Goal: Transaction & Acquisition: Download file/media

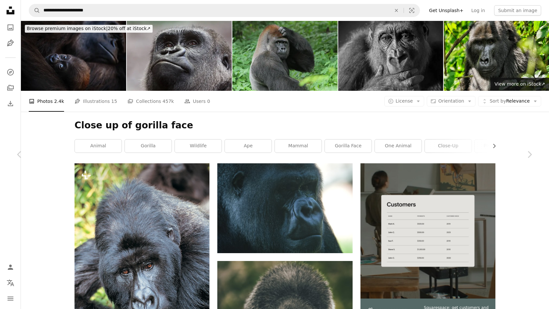
scroll to position [22229, 0]
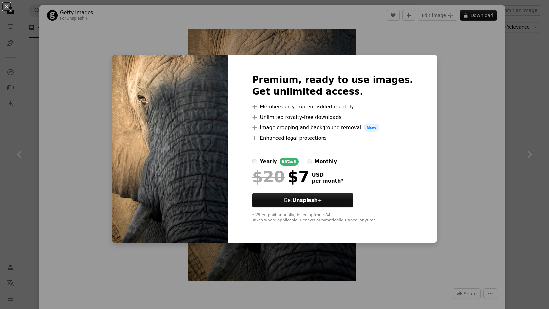
click at [530, 120] on div "An X shape Premium, ready to use images. Get unlimited access. A plus sign Memb…" at bounding box center [274, 154] width 549 height 309
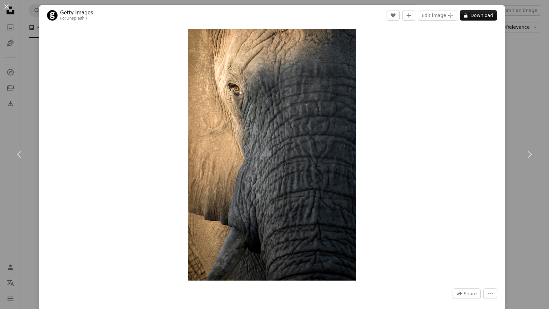
click at [530, 120] on div "An X shape Chevron left Chevron right Getty Images For Unsplash+ A heart A plus…" at bounding box center [274, 154] width 549 height 309
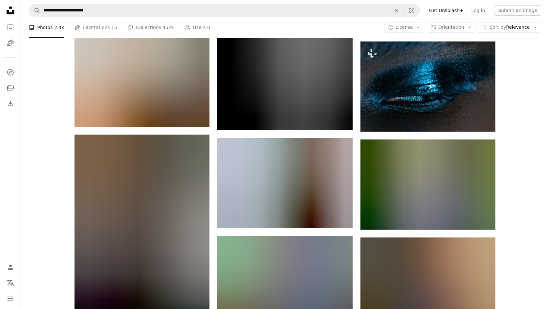
scroll to position [25438, 0]
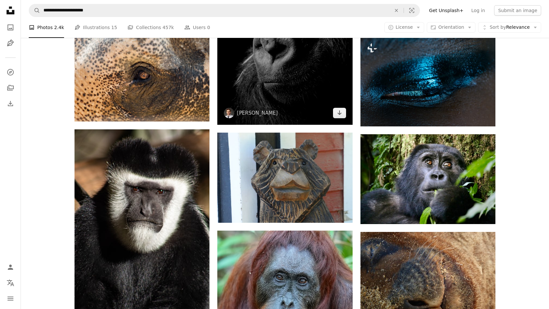
click at [305, 125] on img at bounding box center [284, 26] width 135 height 197
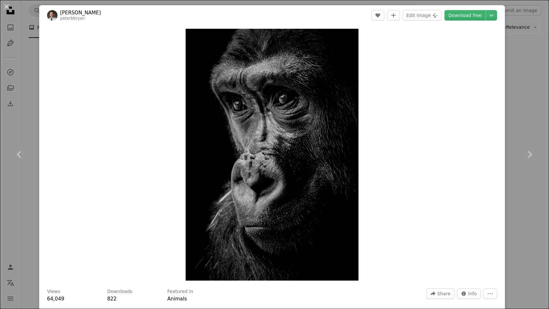
click at [299, 156] on img "Zoom in on this image" at bounding box center [272, 155] width 173 height 252
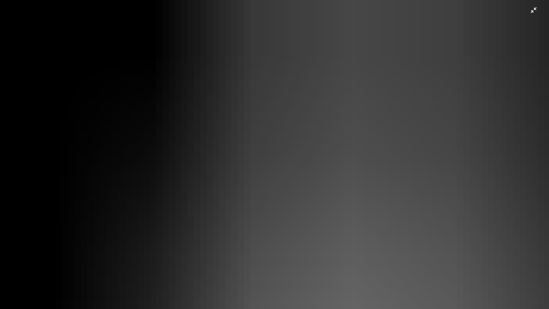
scroll to position [247, 0]
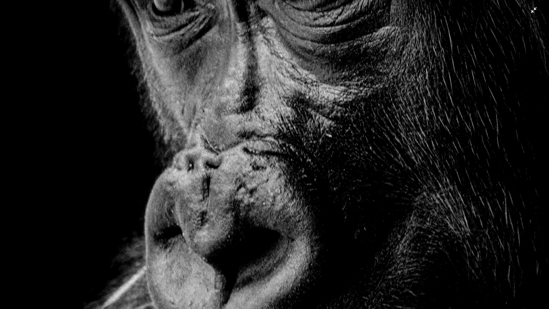
click at [532, 14] on img "Zoom out on this image" at bounding box center [275, 154] width 550 height 803
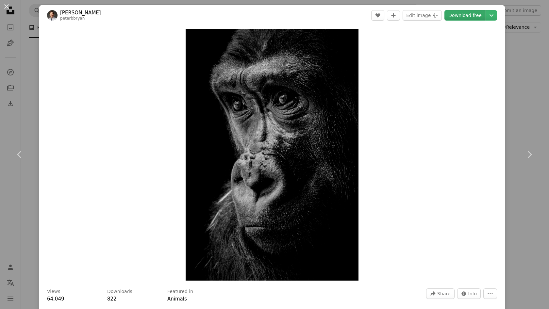
click at [474, 19] on link "Download free" at bounding box center [465, 15] width 41 height 10
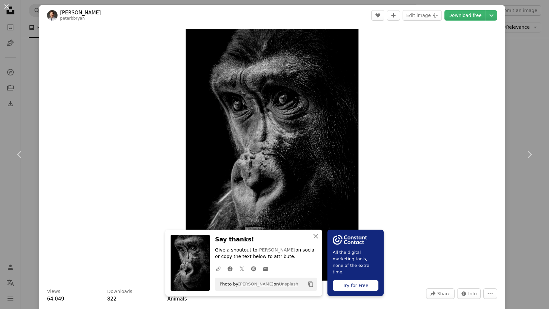
click at [518, 73] on div "An X shape Chevron left Chevron right An X shape Close Say thanks! Give a shout…" at bounding box center [274, 154] width 549 height 309
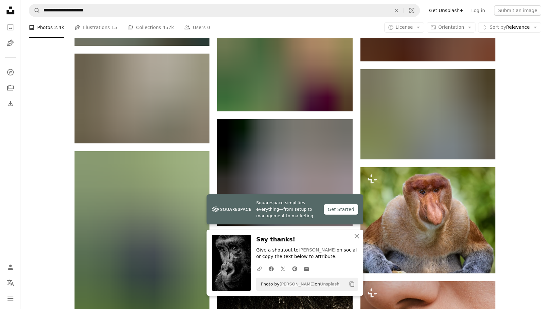
scroll to position [25807, 0]
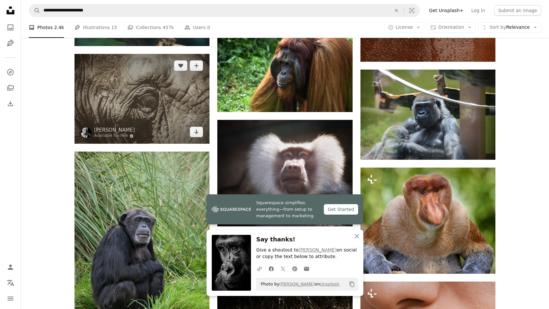
click at [171, 108] on img at bounding box center [142, 99] width 135 height 90
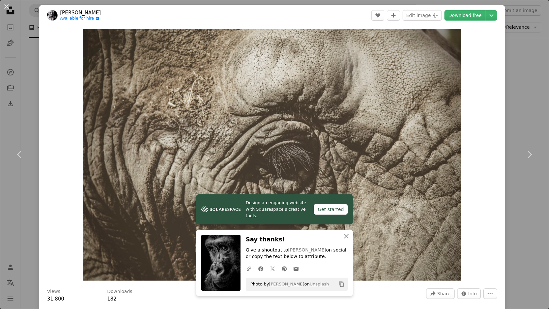
click at [160, 109] on img "Zoom in on this image" at bounding box center [272, 155] width 378 height 252
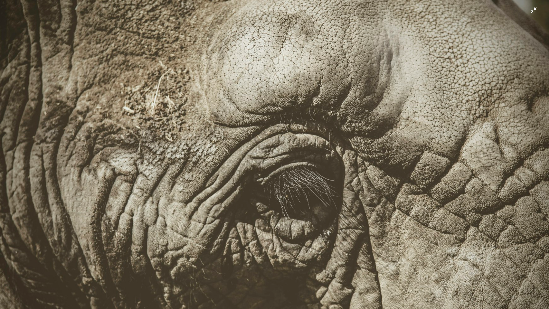
scroll to position [28, 0]
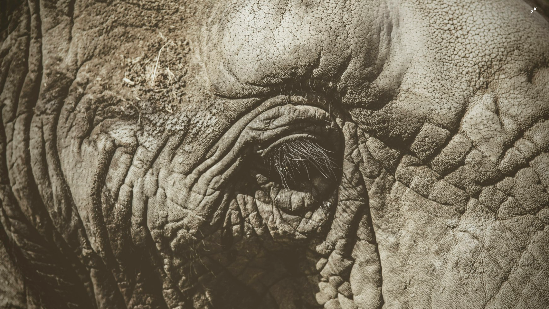
click at [536, 10] on img "Zoom out on this image" at bounding box center [275, 154] width 550 height 367
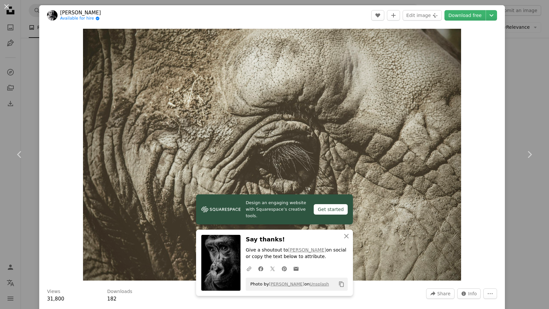
click at [533, 95] on div "An X shape Chevron left Chevron right Design an engaging website with Squarespa…" at bounding box center [274, 154] width 549 height 309
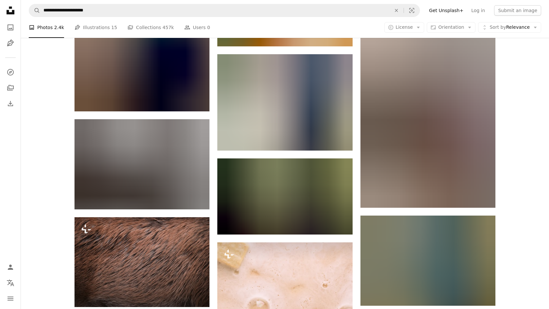
scroll to position [33035, 0]
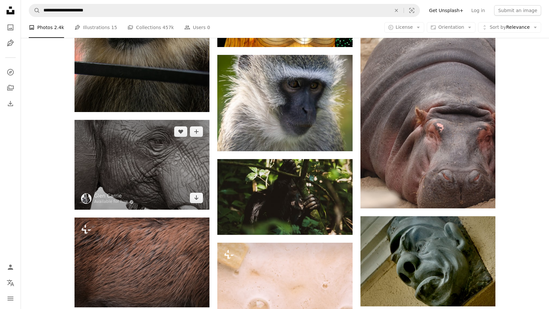
click at [185, 120] on img at bounding box center [142, 165] width 135 height 90
click at [174, 120] on img at bounding box center [142, 165] width 135 height 90
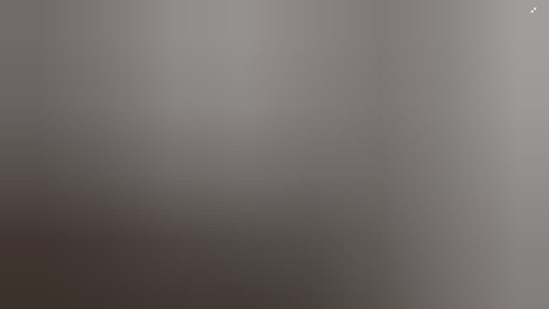
scroll to position [28, 0]
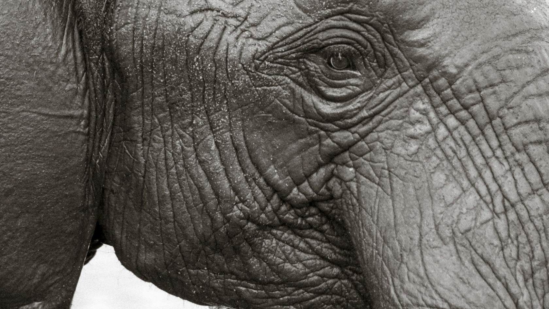
click at [549, 114] on img "Zoom out on this image" at bounding box center [275, 154] width 550 height 367
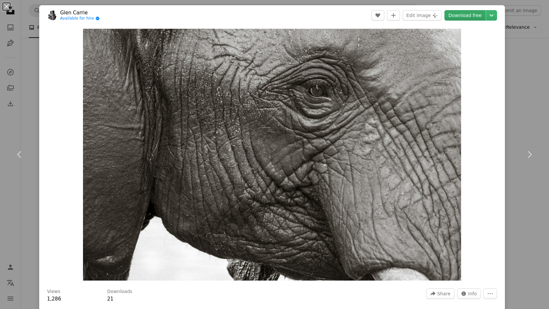
click at [467, 16] on link "Download free" at bounding box center [465, 15] width 41 height 10
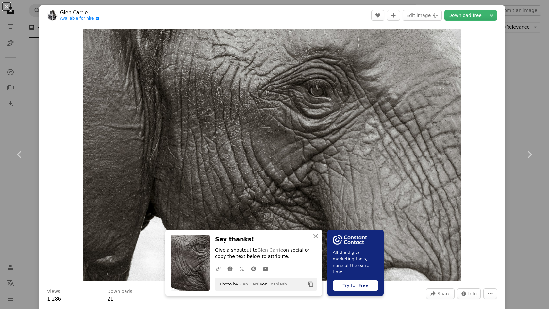
click at [539, 198] on div "An X shape Chevron left Chevron right An X shape Close Say thanks! Give a shout…" at bounding box center [274, 154] width 549 height 309
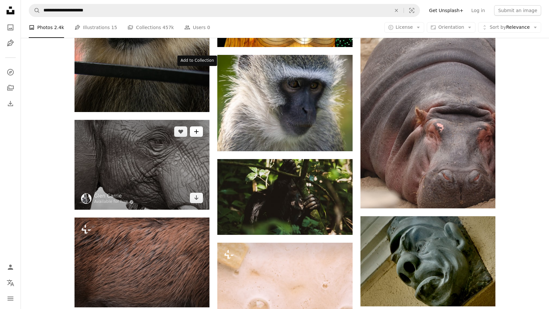
click at [199, 129] on icon "A plus sign" at bounding box center [196, 131] width 5 height 5
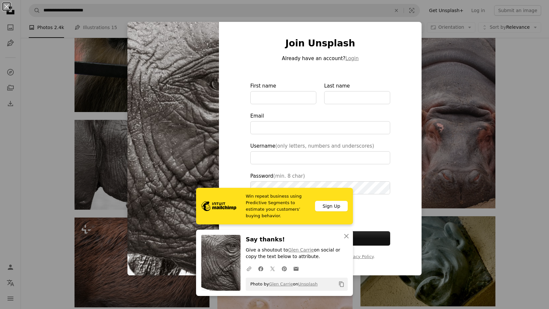
click at [513, 123] on div "An X shape Win repeat business using Predictive Segments to estimate your custo…" at bounding box center [274, 154] width 549 height 309
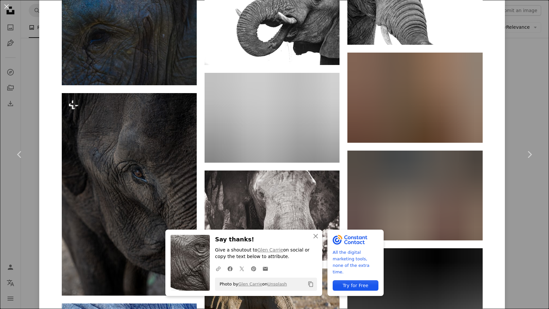
scroll to position [1562, 0]
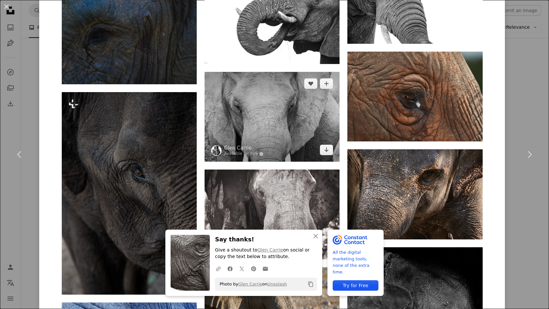
click at [307, 103] on img at bounding box center [272, 117] width 135 height 90
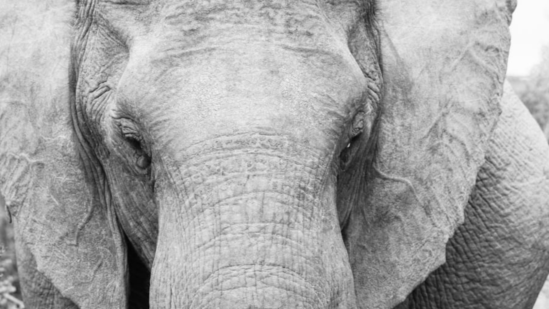
scroll to position [28, 0]
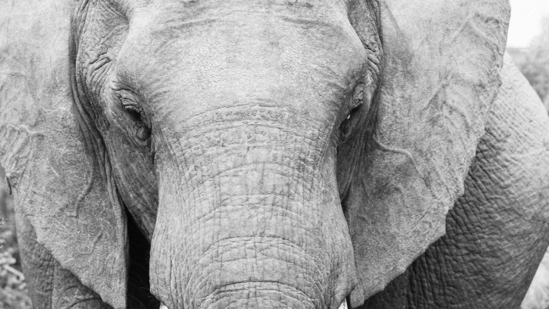
click at [327, 103] on img "Zoom out on this image" at bounding box center [275, 154] width 550 height 367
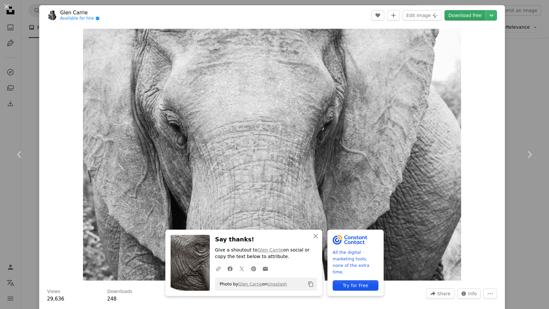
click at [465, 17] on link "Download free" at bounding box center [465, 15] width 41 height 10
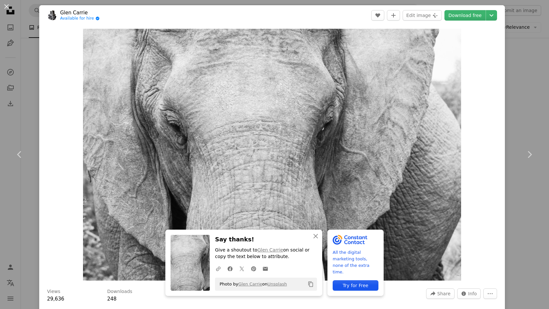
click at [523, 81] on div "An X shape Chevron left Chevron right An X shape Close Say thanks! Give a shout…" at bounding box center [274, 154] width 549 height 309
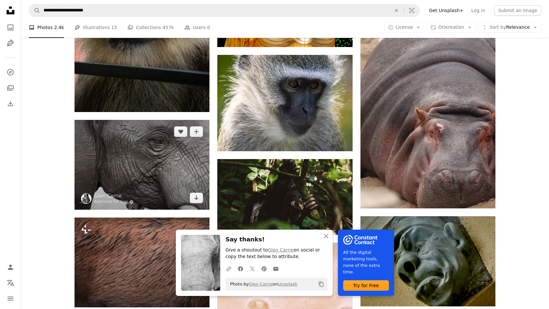
click at [176, 120] on img at bounding box center [142, 165] width 135 height 90
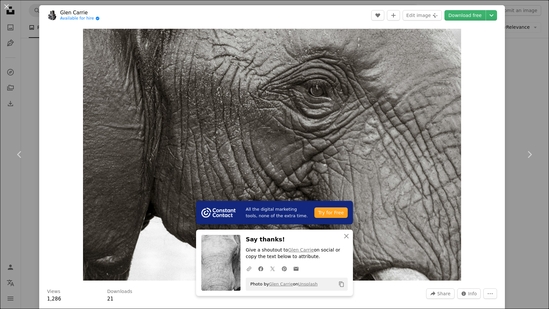
click at [494, 300] on div "Views 1,286 Downloads 21 A forward-right arrow Share Info icon Info More Actions" at bounding box center [272, 296] width 450 height 14
click at [494, 293] on icon "More Actions" at bounding box center [491, 294] width 6 height 6
click at [401, 14] on dialog "An X shape Chevron left Chevron right All the digital marketing tools, none of …" at bounding box center [274, 154] width 549 height 309
click at [400, 19] on button "A plus sign" at bounding box center [393, 15] width 13 height 10
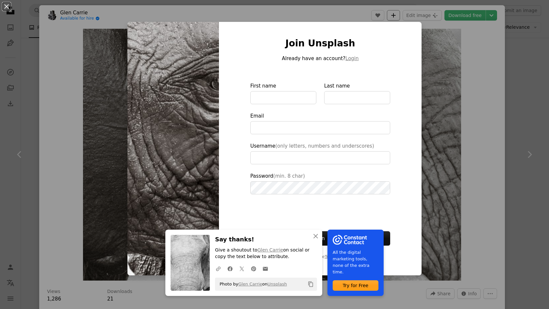
type input "**********"
click at [314, 237] on icon "An X shape" at bounding box center [316, 237] width 8 height 8
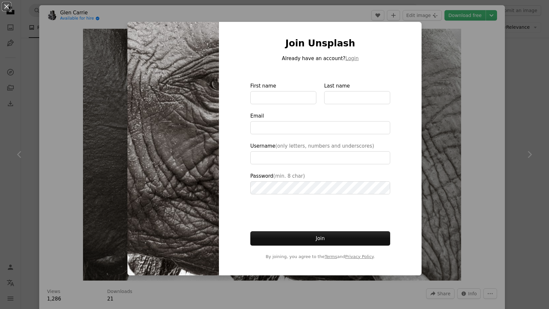
click at [421, 156] on div "Join Unsplash Already have an account? Login First name Last name Email Usernam…" at bounding box center [320, 149] width 203 height 254
click at [447, 152] on div "An X shape Join Unsplash Already have an account? Login First name Last name Em…" at bounding box center [274, 154] width 549 height 309
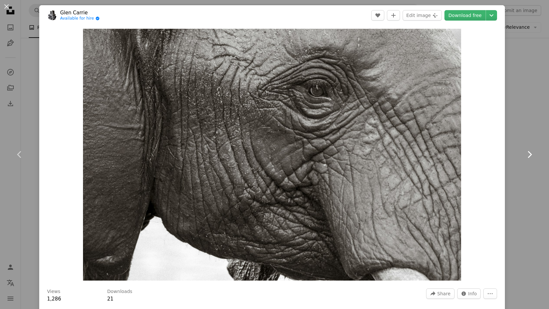
click at [529, 155] on icon "Chevron right" at bounding box center [530, 154] width 10 height 10
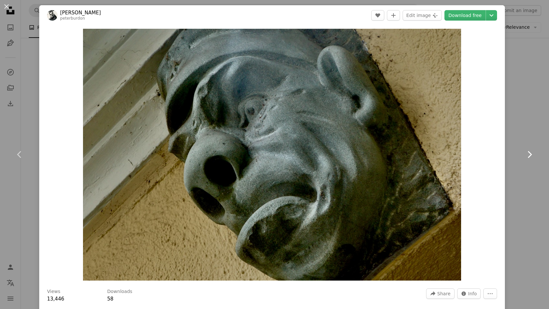
click at [529, 155] on icon "Chevron right" at bounding box center [530, 154] width 10 height 10
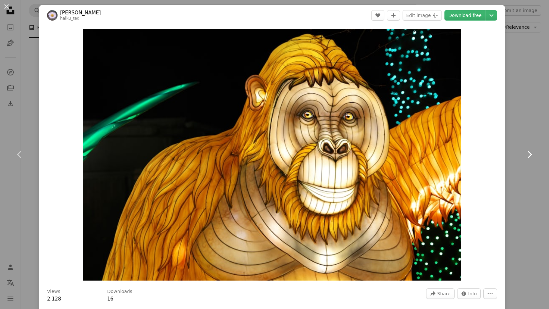
click at [523, 134] on link "Chevron right" at bounding box center [529, 154] width 39 height 63
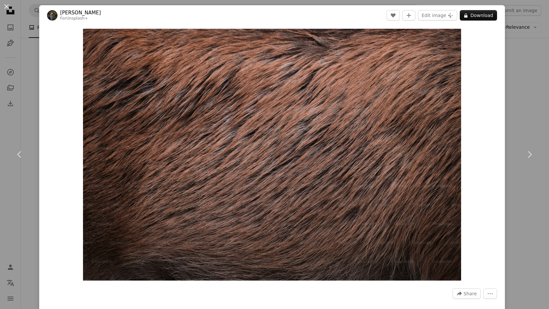
click at [526, 235] on div "An X shape Chevron left Chevron right [PERSON_NAME] For Unsplash+ A heart A plu…" at bounding box center [274, 154] width 549 height 309
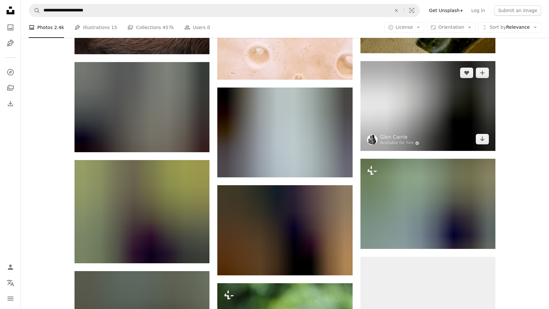
scroll to position [33110, 0]
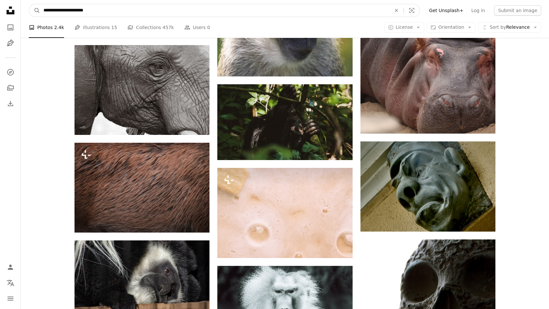
click at [157, 8] on input "**********" at bounding box center [214, 10] width 349 height 12
type input "*********"
click at [35, 10] on button "A magnifying glass" at bounding box center [34, 10] width 11 height 12
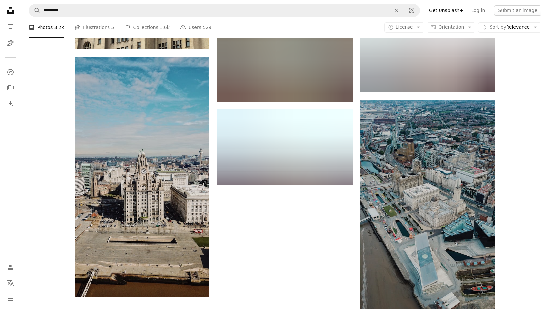
scroll to position [865, 0]
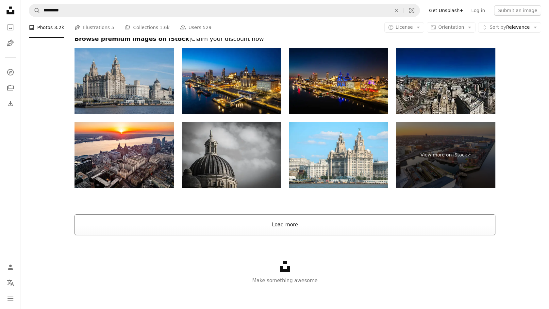
click at [307, 228] on button "Load more" at bounding box center [285, 225] width 421 height 21
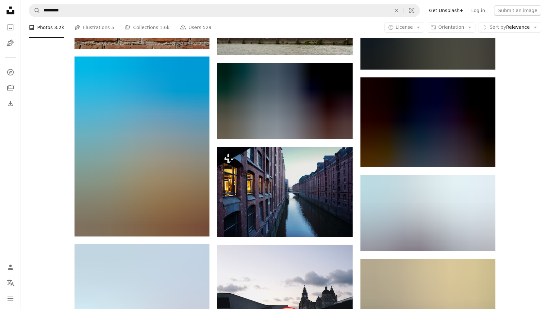
scroll to position [3981, 0]
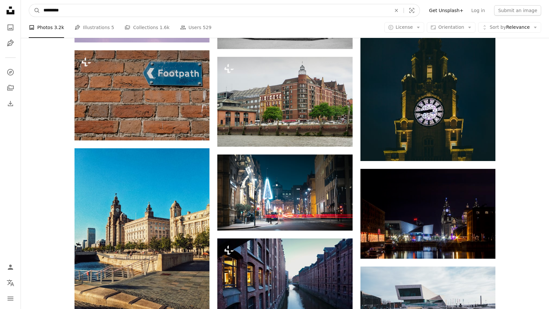
click at [200, 10] on input "*********" at bounding box center [214, 10] width 349 height 12
type input "**********"
click at [35, 10] on button "A magnifying glass" at bounding box center [34, 10] width 11 height 12
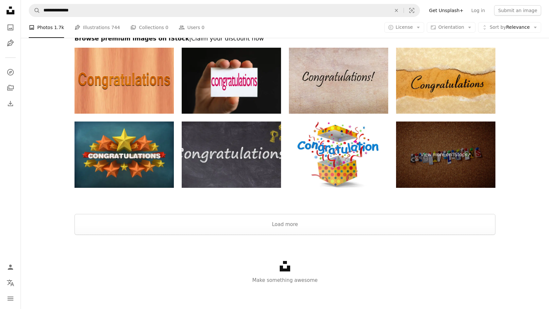
scroll to position [1211, 0]
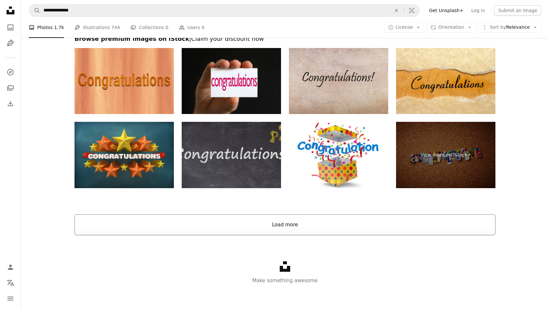
click at [202, 222] on button "Load more" at bounding box center [285, 225] width 421 height 21
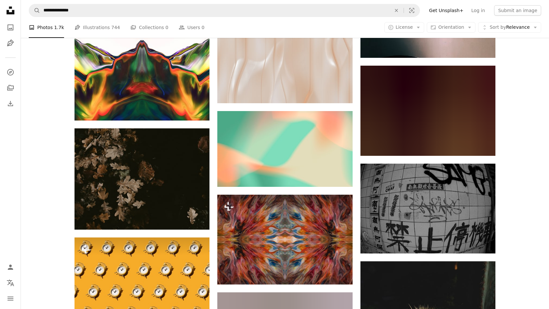
scroll to position [6027, 0]
